Goal: Transaction & Acquisition: Download file/media

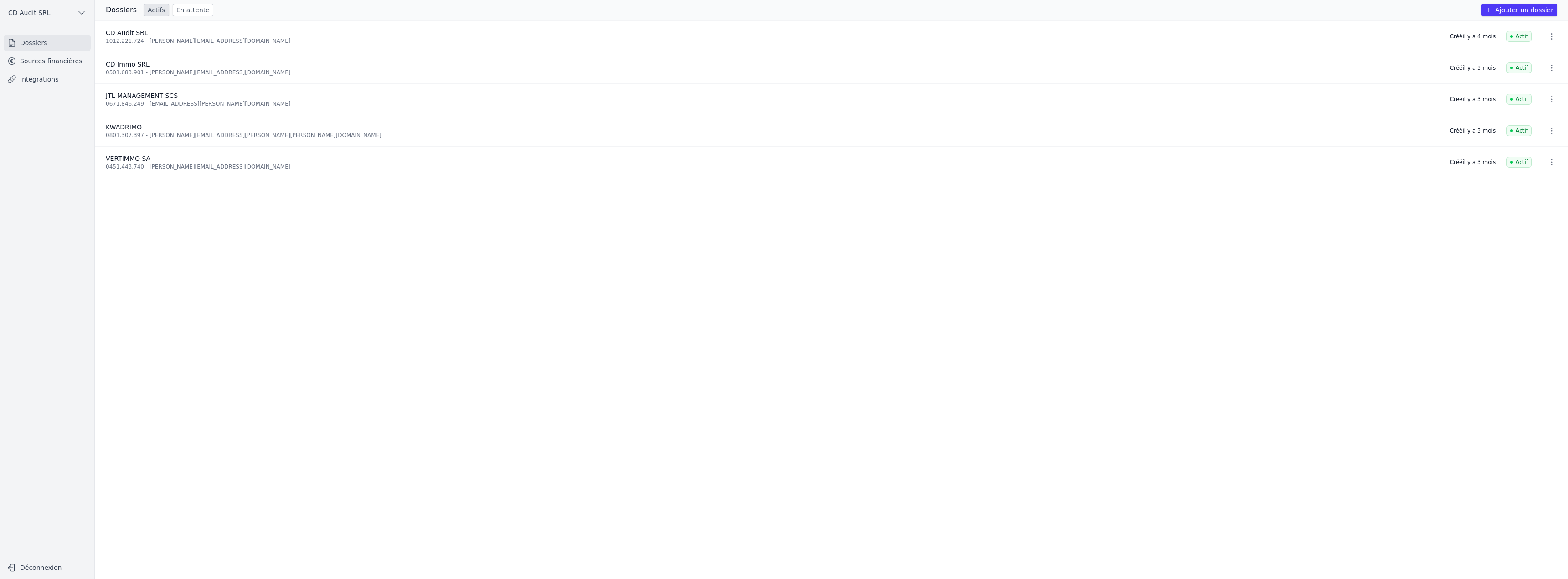
click at [43, 58] on link "Sources financières" at bounding box center [47, 61] width 87 height 16
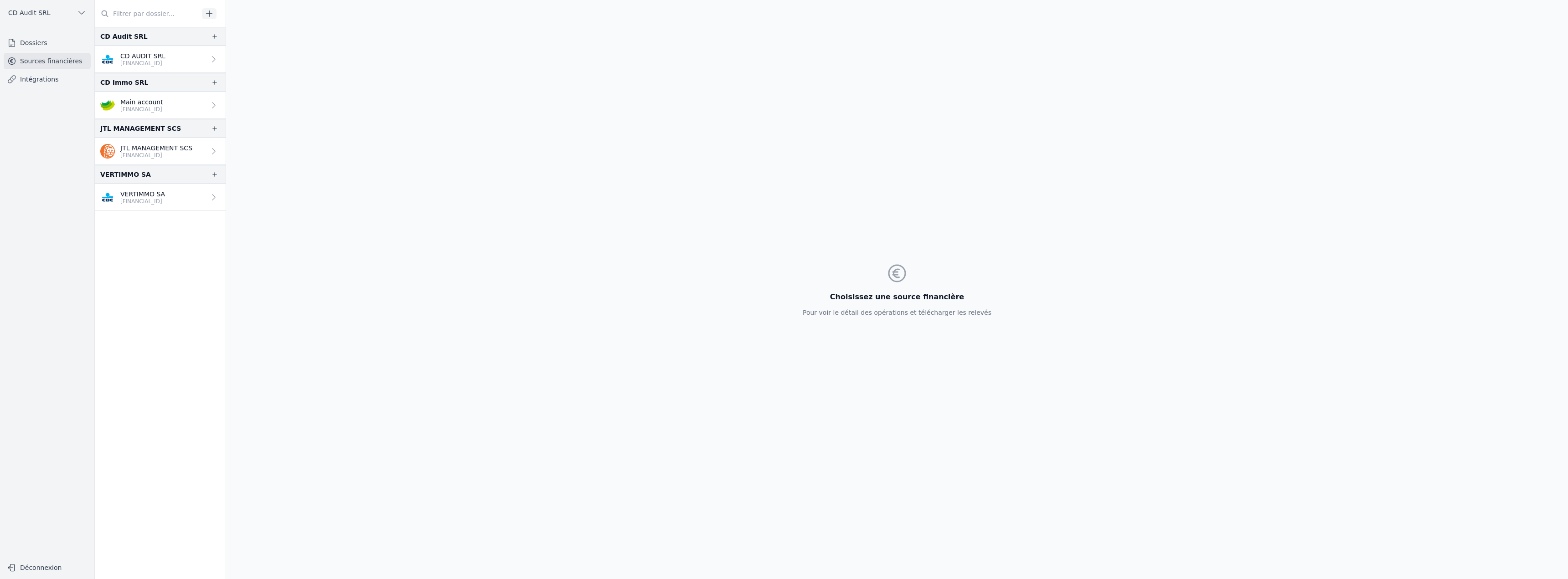
click at [165, 54] on p "CD AUDIT SRL" at bounding box center [143, 56] width 45 height 9
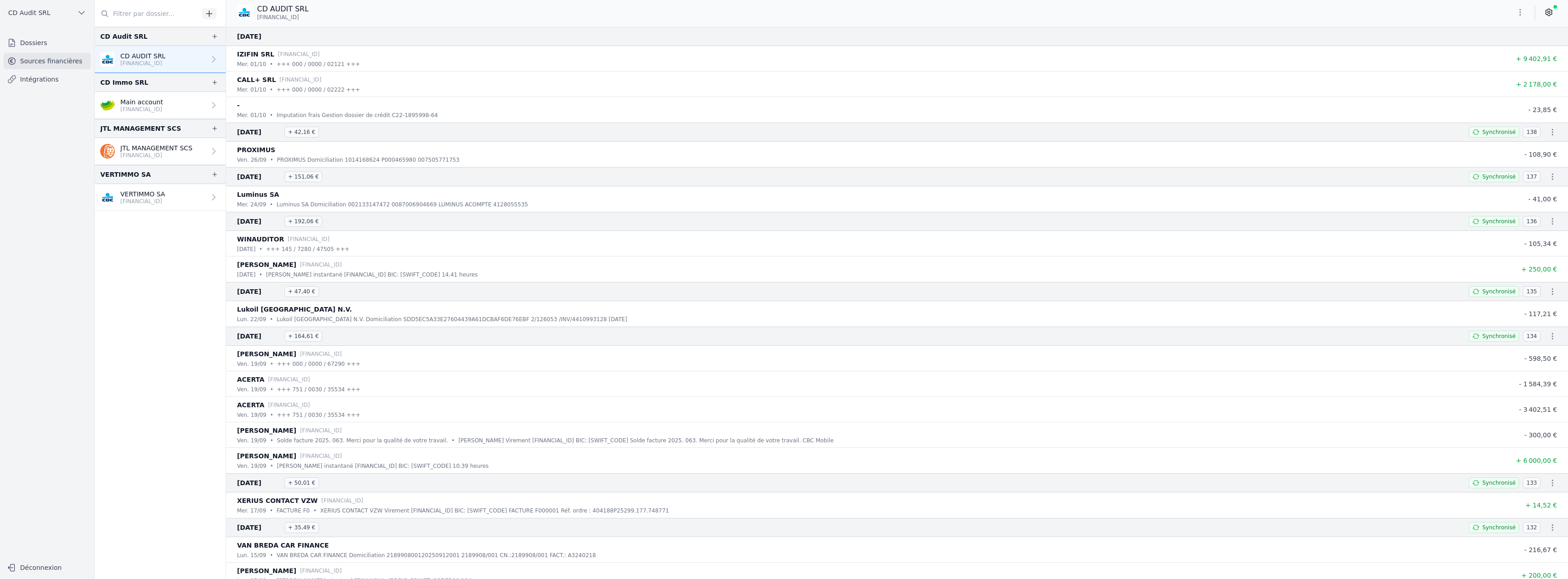
click at [1549, 131] on icon "button" at bounding box center [1552, 132] width 9 height 9
click at [1533, 146] on link "Télécharger le CODA" at bounding box center [1523, 149] width 80 height 17
click at [1552, 175] on icon "button" at bounding box center [1553, 177] width 1 height 6
click at [1532, 194] on link "Télécharger le CODA" at bounding box center [1523, 193] width 80 height 17
